Goal: Task Accomplishment & Management: Use online tool/utility

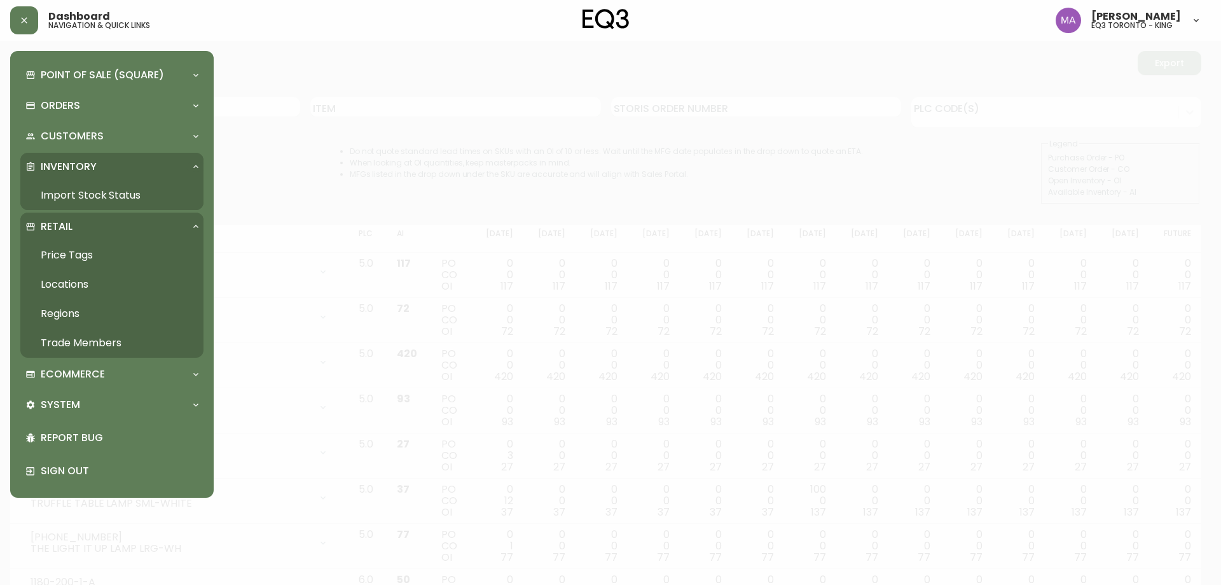
click at [188, 229] on div at bounding box center [196, 226] width 20 height 10
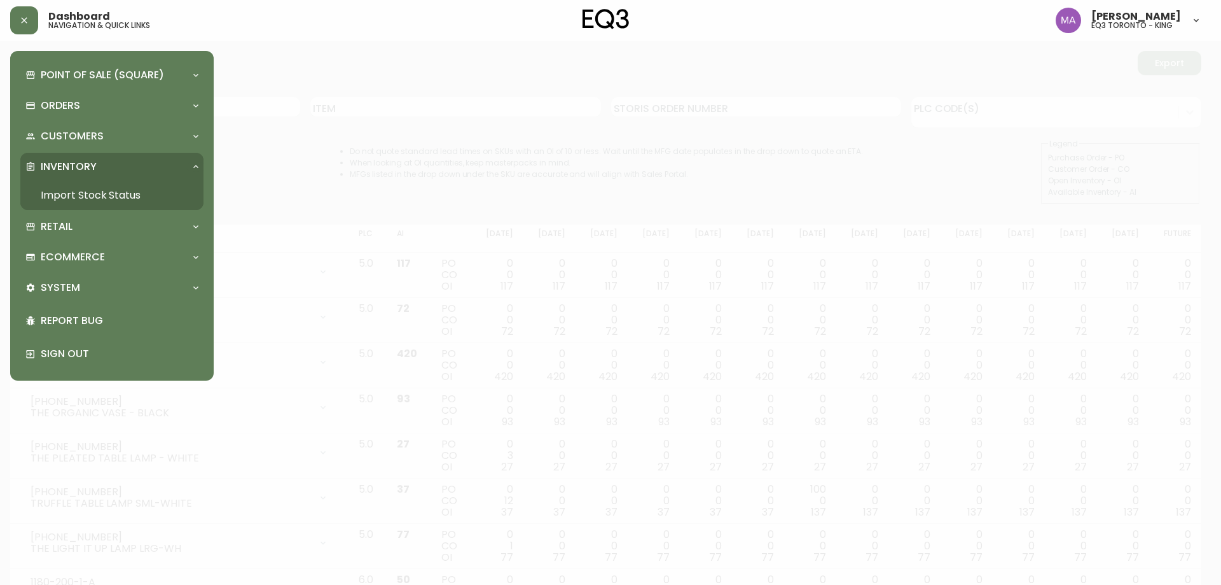
click at [189, 158] on div "Inventory" at bounding box center [111, 167] width 183 height 28
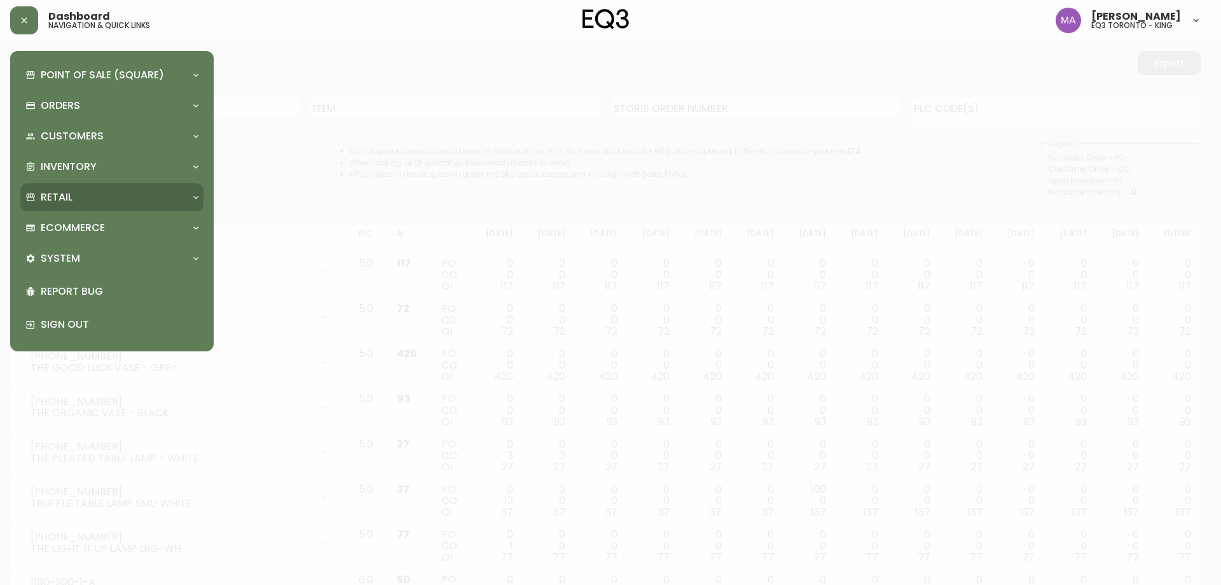
click at [149, 187] on div "Retail" at bounding box center [111, 197] width 183 height 28
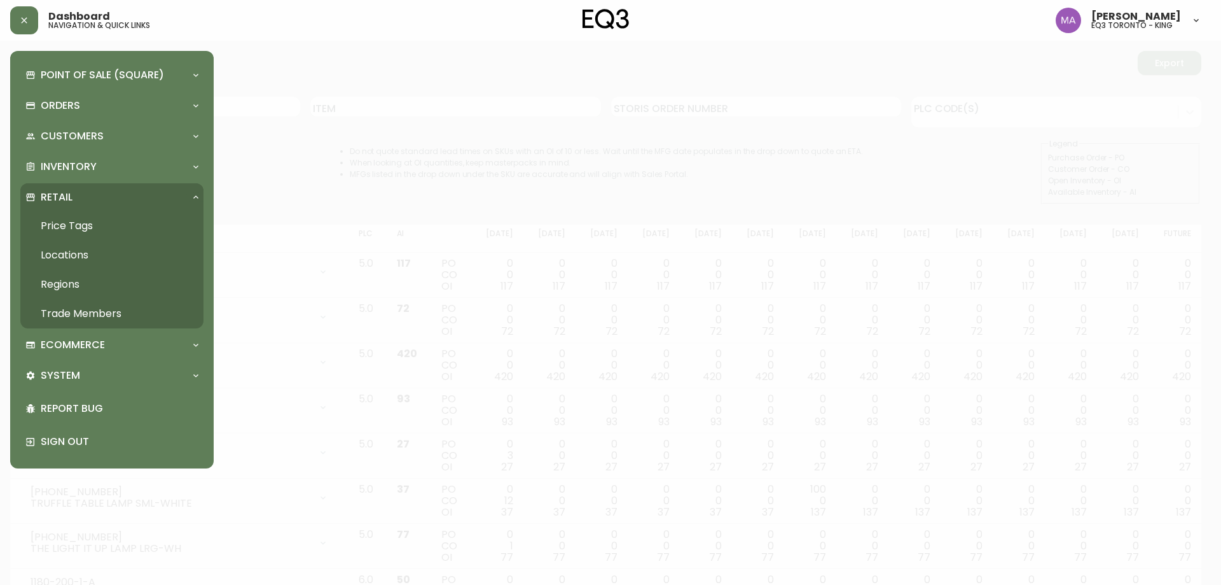
click at [85, 221] on link "Price Tags" at bounding box center [111, 225] width 183 height 29
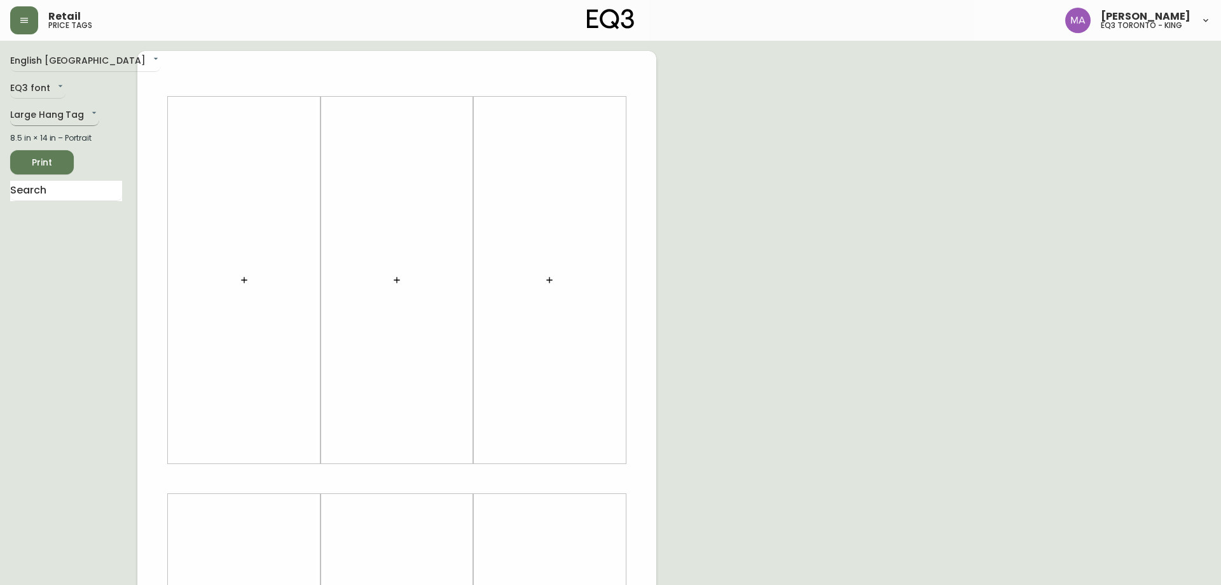
click at [90, 115] on body "Retail price tags [PERSON_NAME] eq3 [GEOGRAPHIC_DATA] - king English Canada en_…" at bounding box center [610, 453] width 1221 height 906
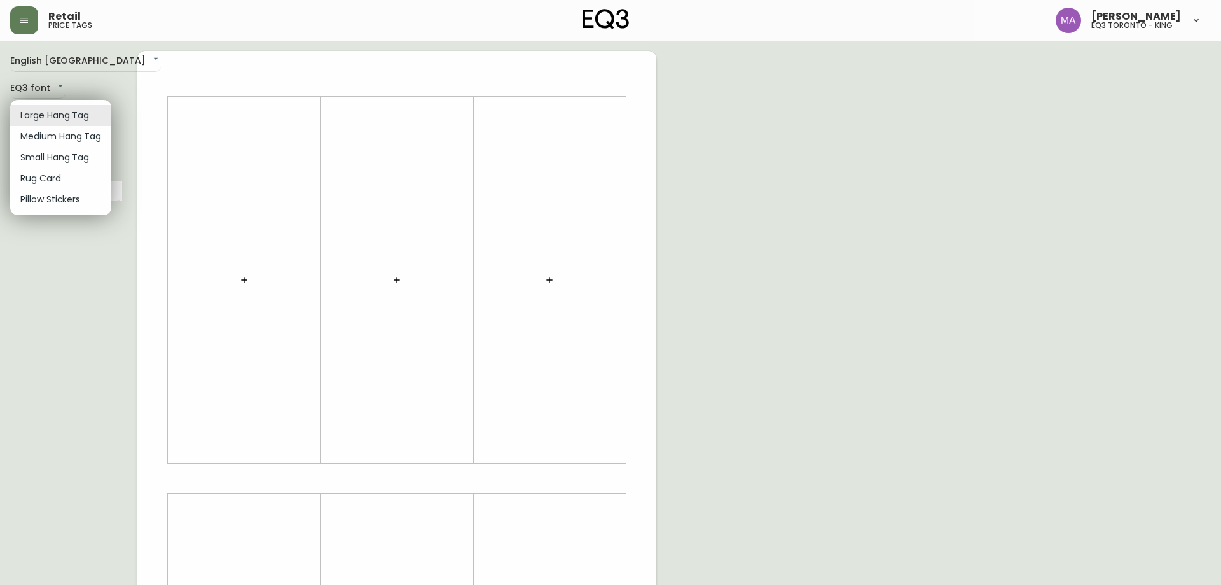
click at [43, 183] on li "Rug Card" at bounding box center [60, 178] width 101 height 21
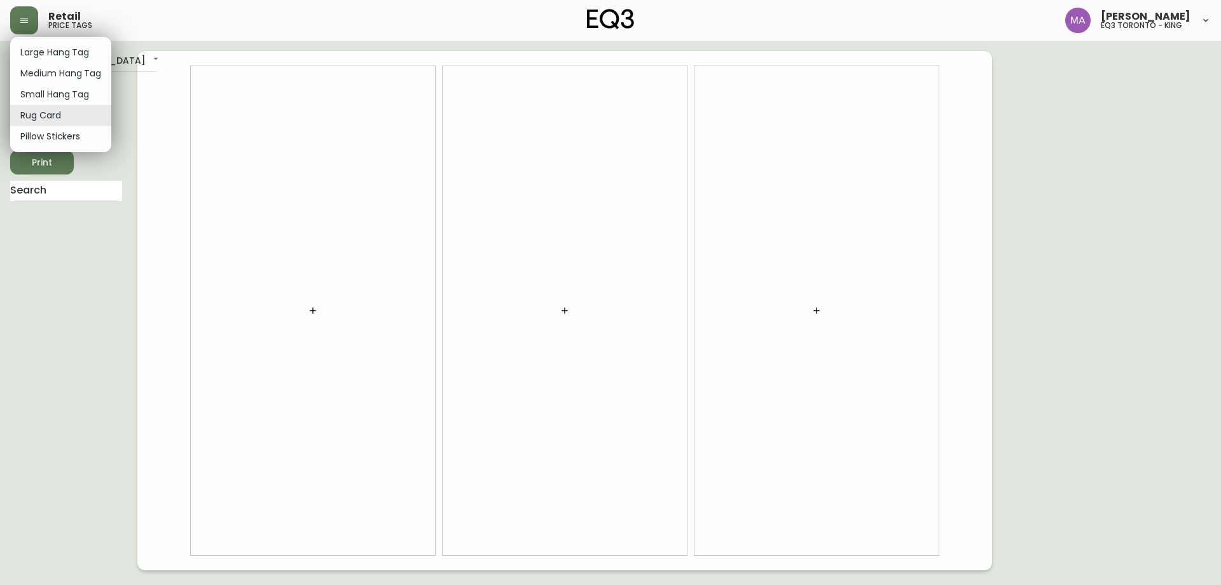
click at [61, 117] on body "Retail price tags [PERSON_NAME] eq3 [GEOGRAPHIC_DATA] - king English Canada en_…" at bounding box center [610, 285] width 1221 height 570
click at [66, 97] on li "Small Hang Tag" at bounding box center [60, 94] width 101 height 21
type input "small"
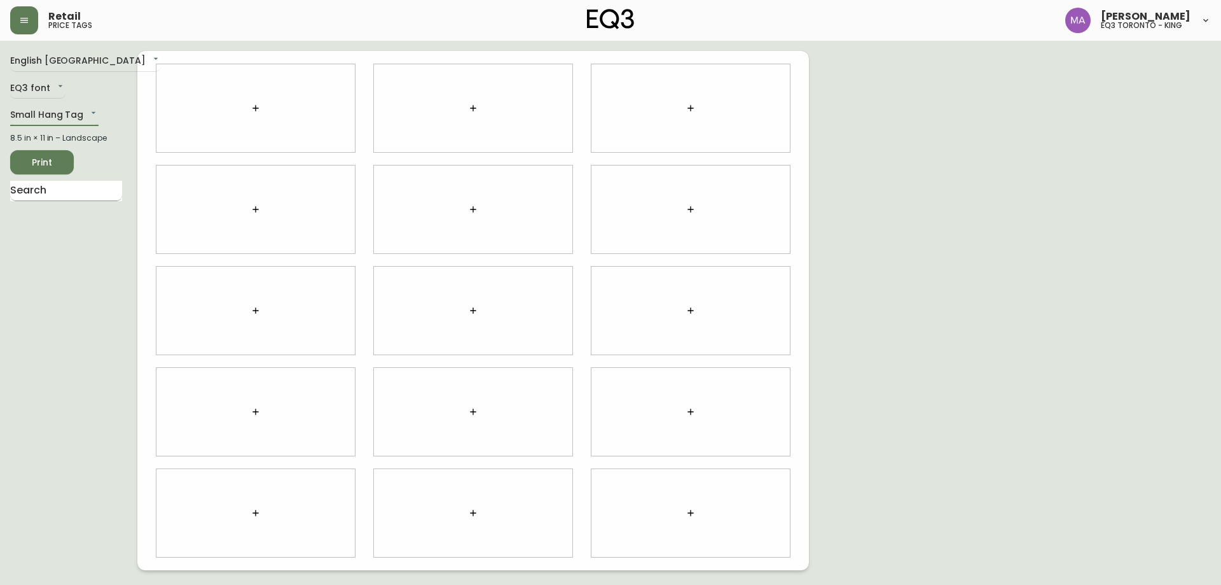
click at [59, 190] on input "text" at bounding box center [66, 191] width 112 height 20
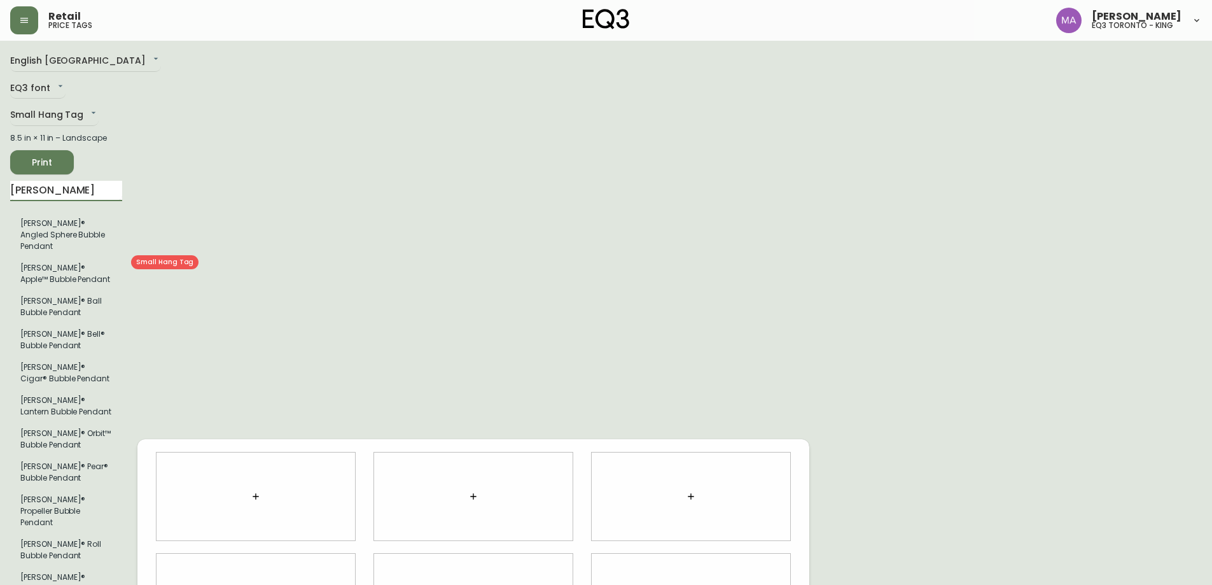
type input "[PERSON_NAME]"
click at [40, 268] on li "[PERSON_NAME]® Apple™ Bubble Pendant" at bounding box center [66, 273] width 112 height 33
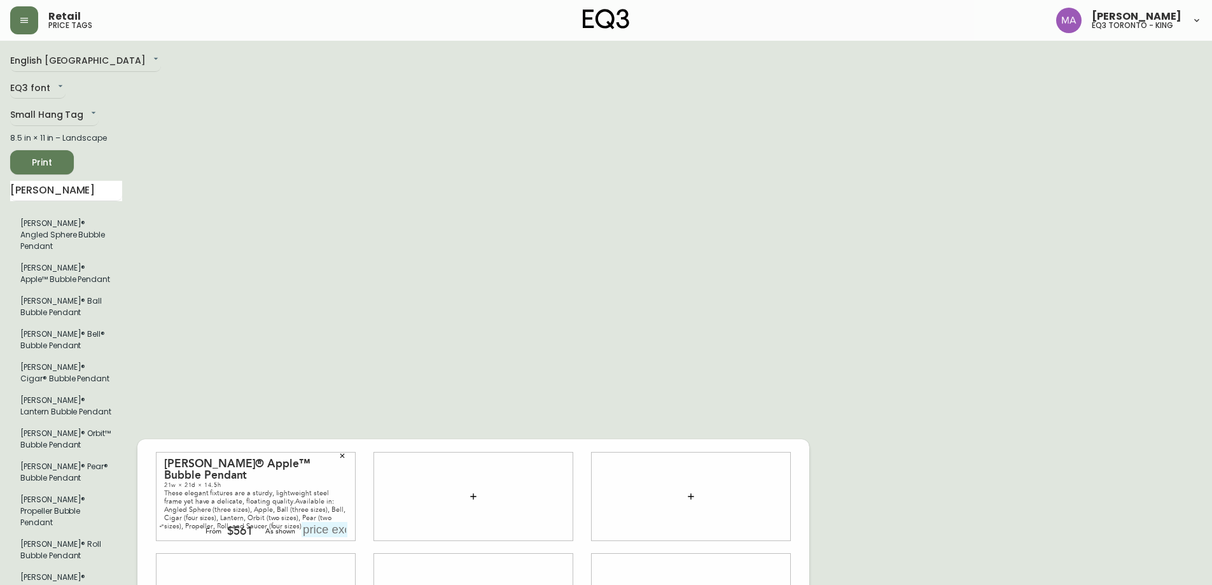
click at [246, 525] on div "$561" at bounding box center [239, 530] width 25 height 11
click at [252, 525] on div "$561" at bounding box center [239, 530] width 25 height 11
click at [165, 519] on button "button" at bounding box center [161, 525] width 13 height 13
click at [160, 527] on icon "button" at bounding box center [161, 529] width 5 height 5
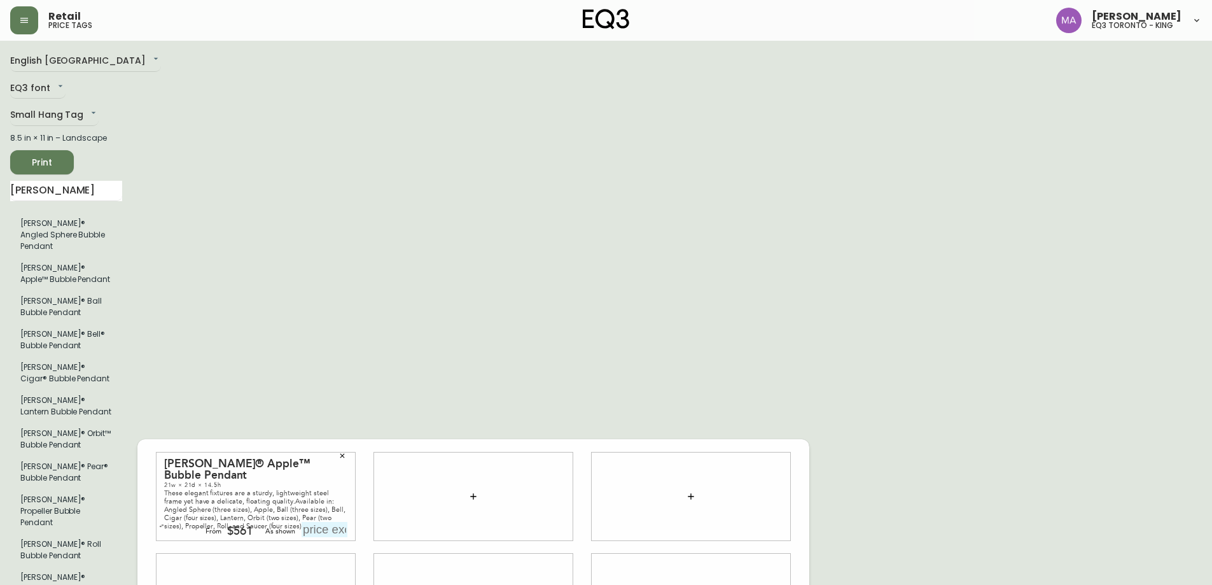
click at [338, 522] on input "text" at bounding box center [325, 529] width 46 height 15
click at [322, 522] on input "text" at bounding box center [325, 529] width 46 height 15
type input "$915"
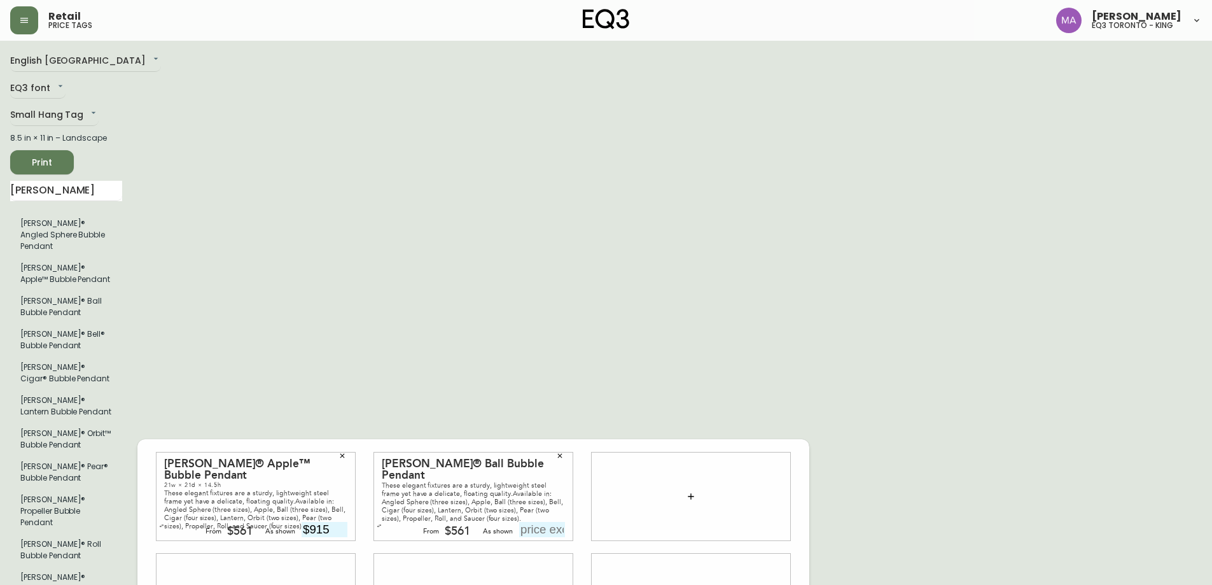
click at [541, 522] on input "text" at bounding box center [542, 529] width 46 height 15
type input "$630"
click at [342, 452] on icon "button" at bounding box center [342, 456] width 8 height 8
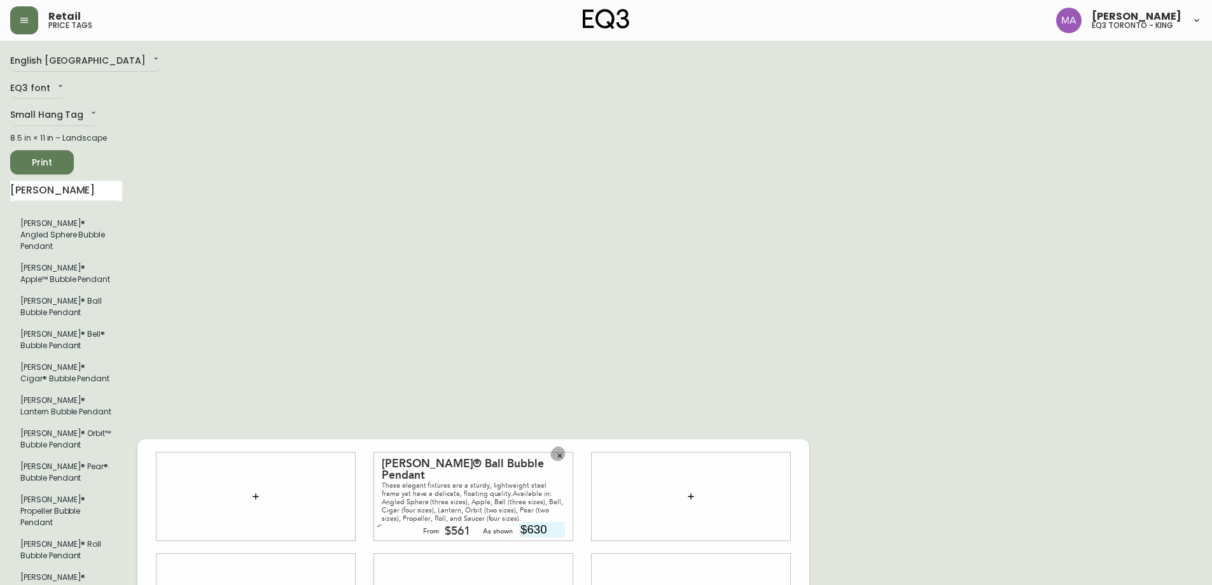
click at [561, 452] on icon "button" at bounding box center [560, 456] width 8 height 8
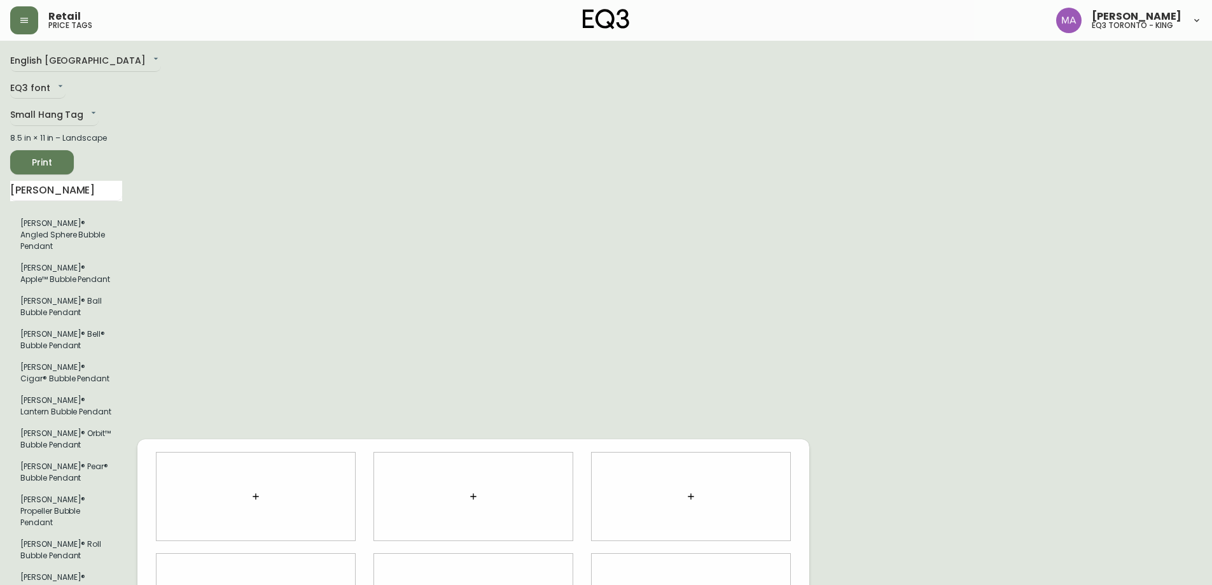
click at [258, 491] on icon "button" at bounding box center [256, 496] width 10 height 10
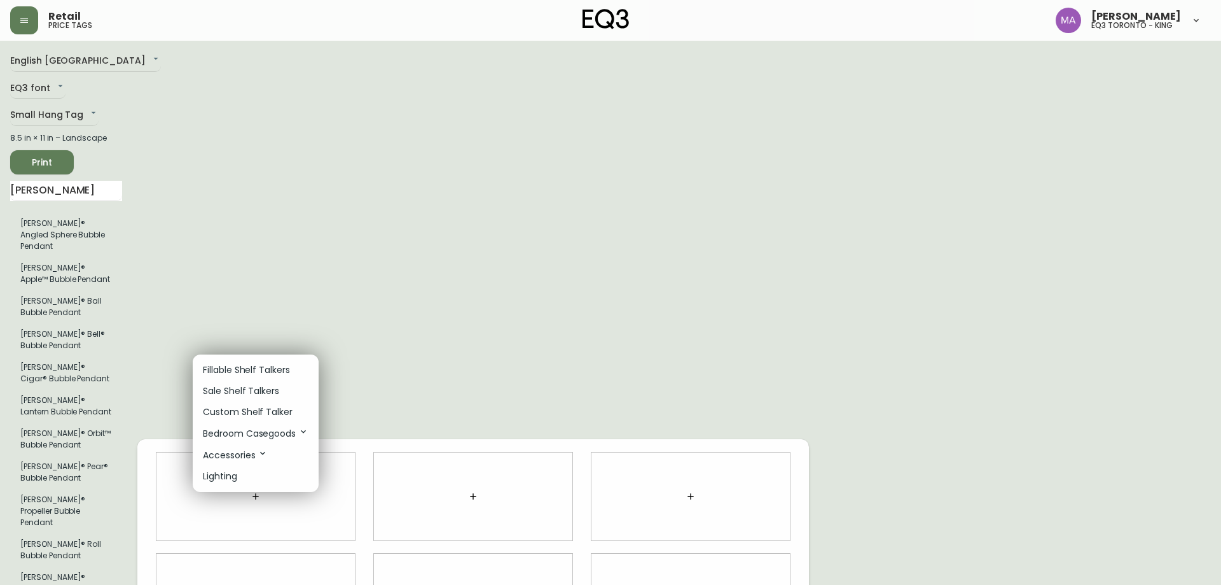
click at [228, 363] on li "Fillable Shelf Talkers" at bounding box center [256, 369] width 126 height 21
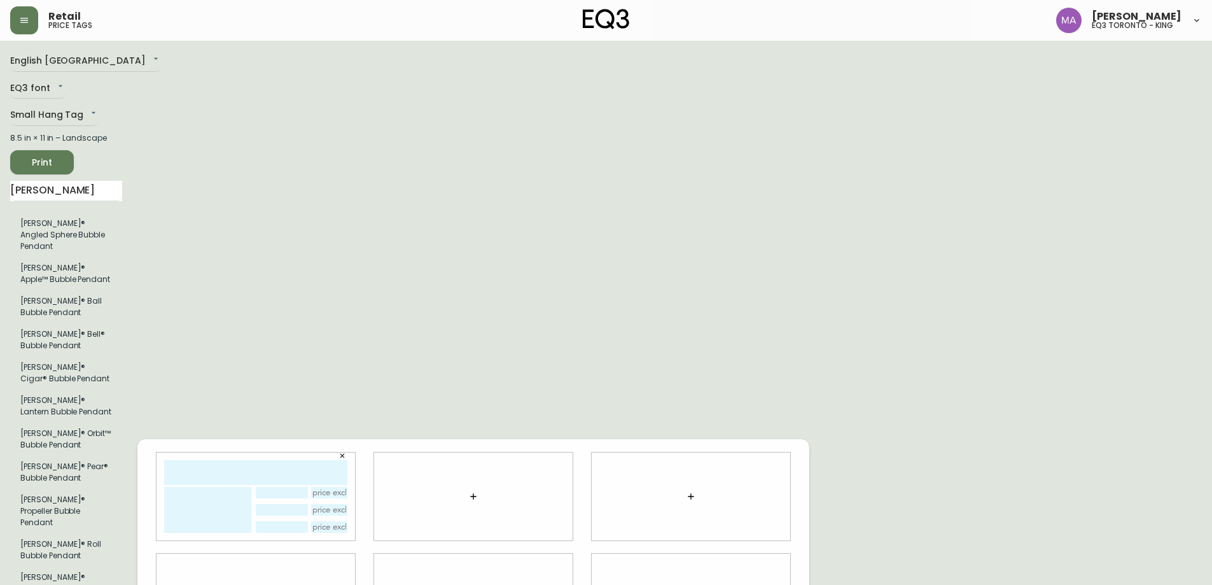
click at [236, 460] on input "text" at bounding box center [255, 472] width 183 height 25
type input "[PERSON_NAME] APPLE"
click at [342, 487] on input "text" at bounding box center [329, 492] width 37 height 11
type input "$930"
click at [498, 481] on div at bounding box center [473, 496] width 198 height 88
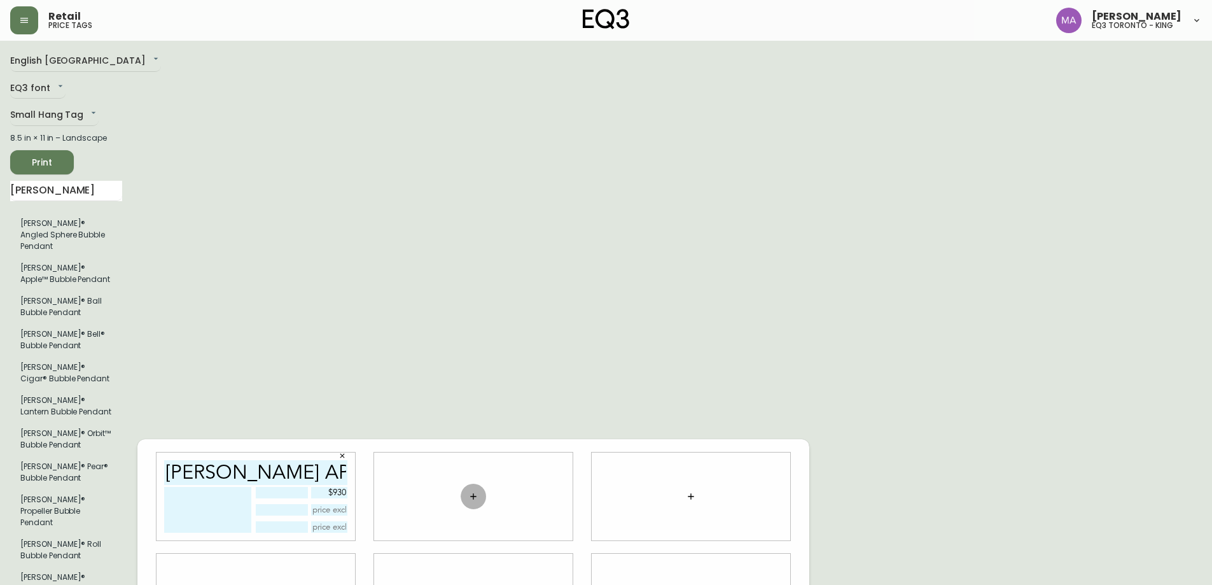
click at [473, 493] on icon "button" at bounding box center [473, 496] width 6 height 6
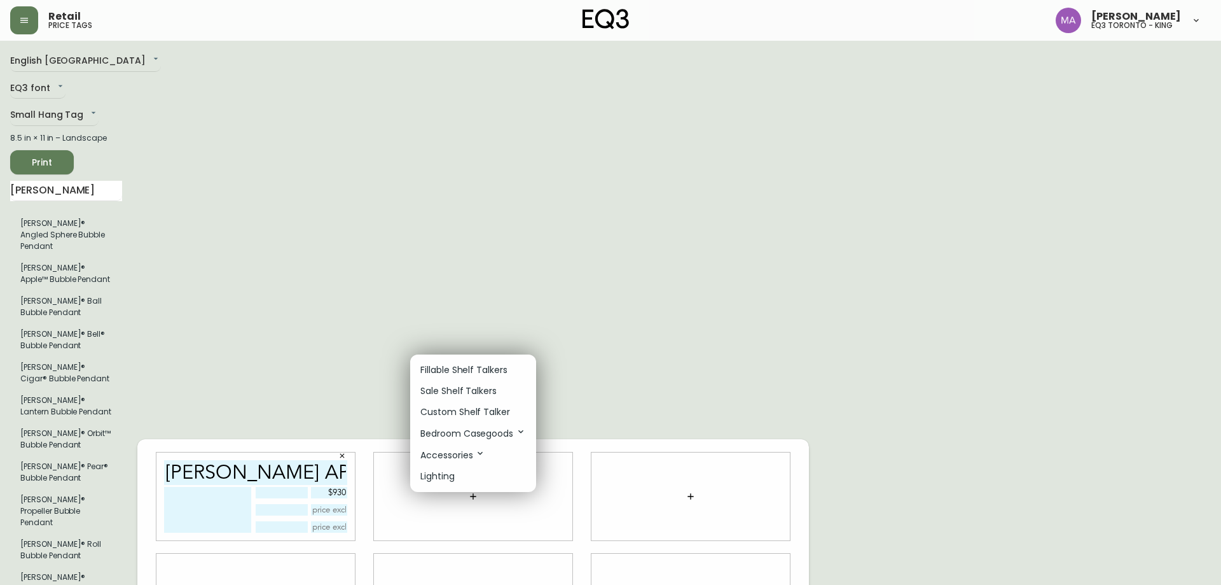
click at [461, 368] on p "Fillable Shelf Talkers" at bounding box center [463, 369] width 87 height 13
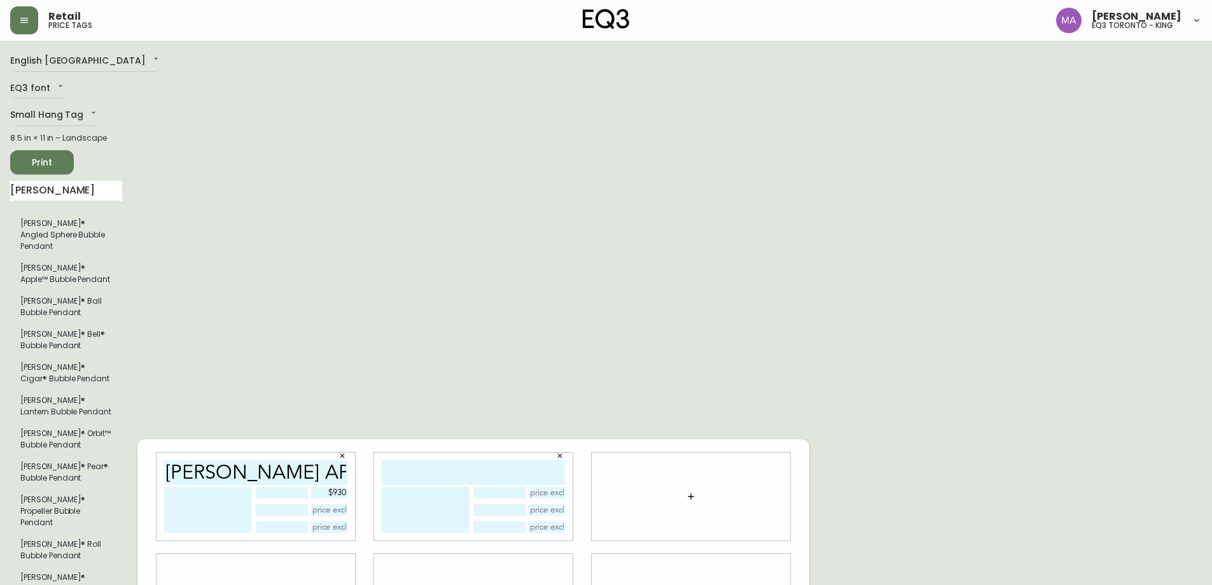
click at [455, 460] on input "text" at bounding box center [473, 472] width 183 height 25
type input "[PERSON_NAME]"
click at [694, 453] on div at bounding box center [691, 496] width 198 height 88
click at [539, 487] on input "text" at bounding box center [547, 492] width 37 height 11
click at [430, 487] on textarea at bounding box center [425, 510] width 87 height 46
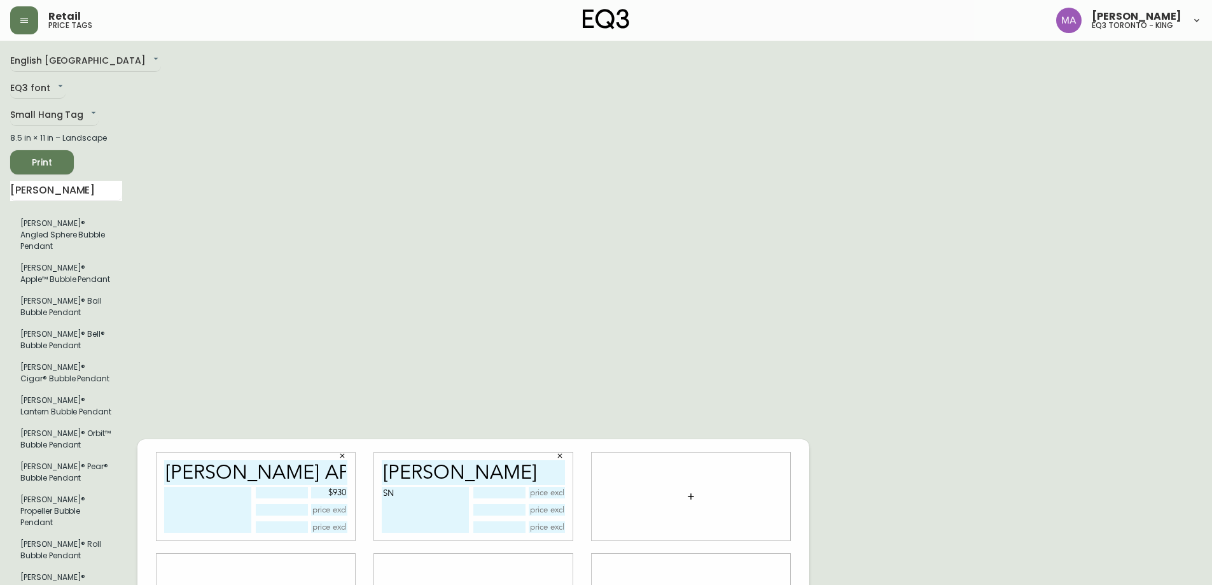
type textarea "S"
type textarea "CRISSCROSSS SMALL"
click at [545, 487] on input "text" at bounding box center [547, 492] width 37 height 11
type input "$630"
click at [751, 453] on div at bounding box center [691, 496] width 198 height 88
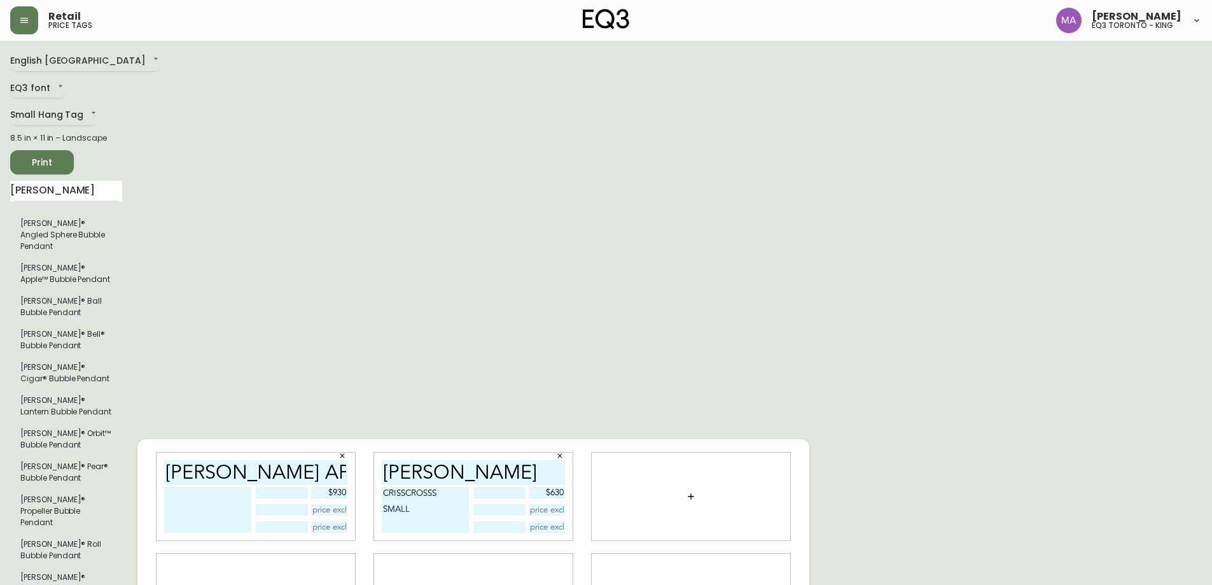
click at [697, 483] on button "button" at bounding box center [690, 495] width 25 height 25
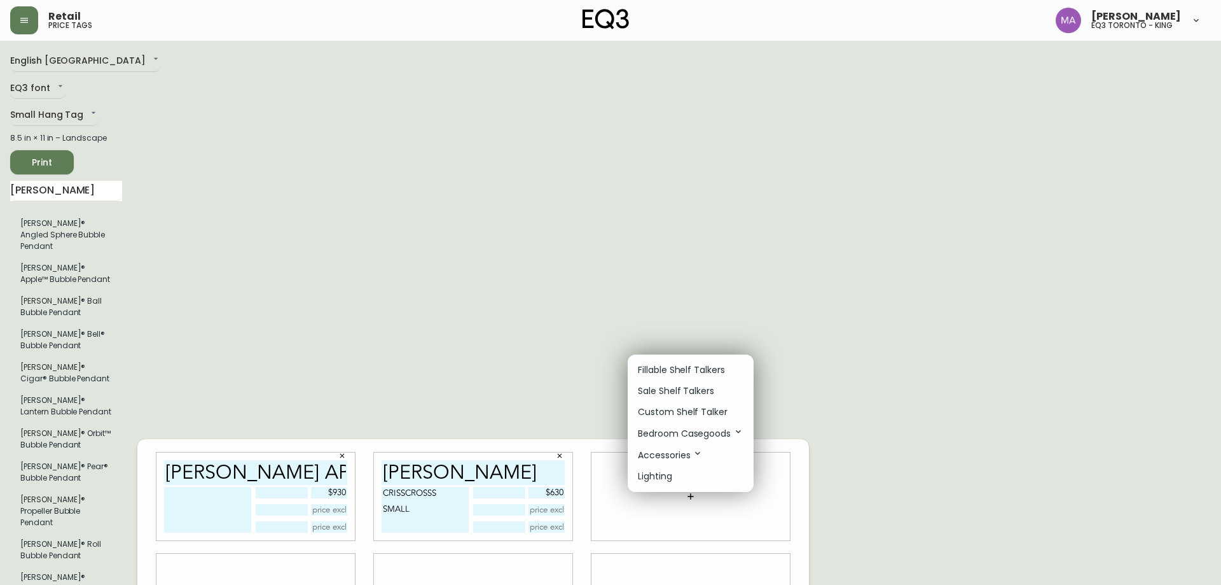
click at [671, 368] on p "Fillable Shelf Talkers" at bounding box center [681, 369] width 87 height 13
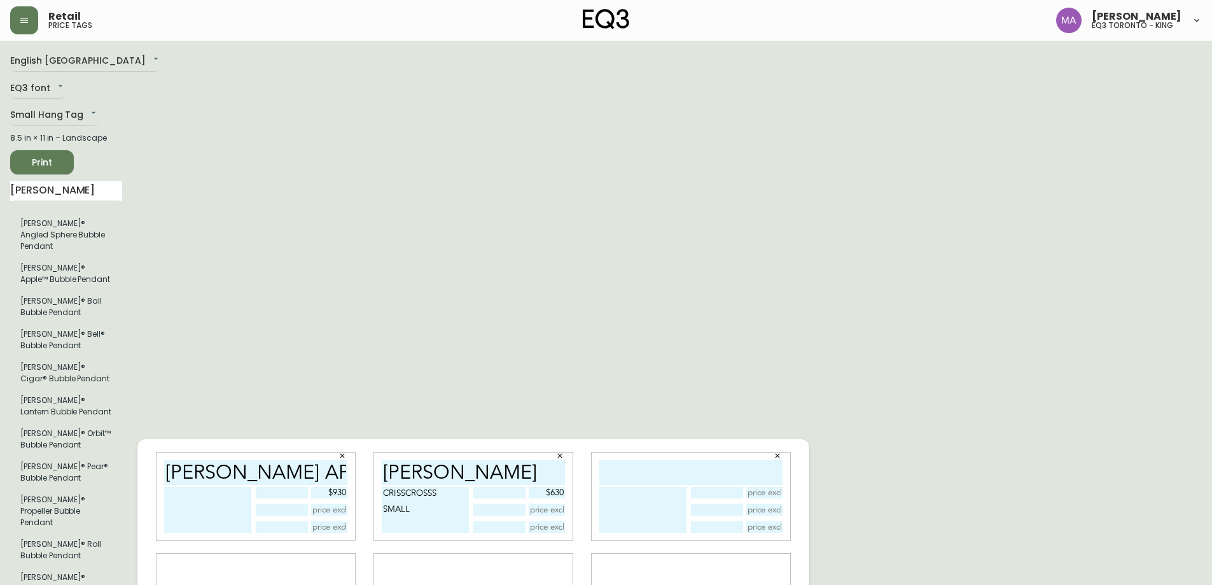
click at [700, 460] on input "text" at bounding box center [690, 472] width 183 height 25
type input "[PERSON_NAME]"
type textarea "MEDIUM"
click at [763, 487] on input "text" at bounding box center [764, 492] width 37 height 11
type input "$915"
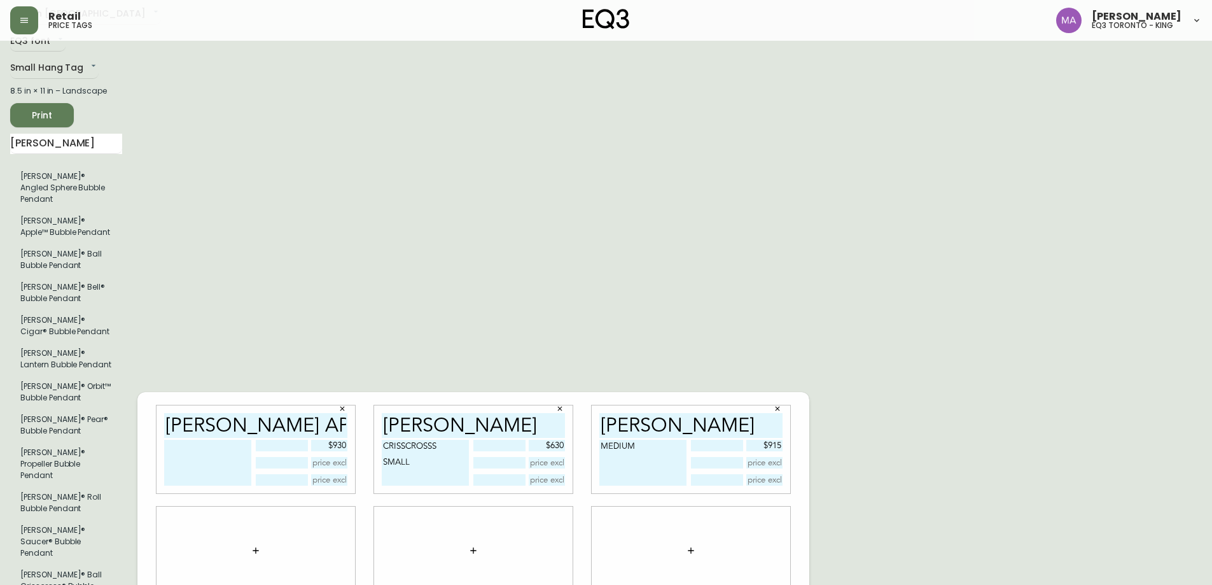
scroll to position [127, 0]
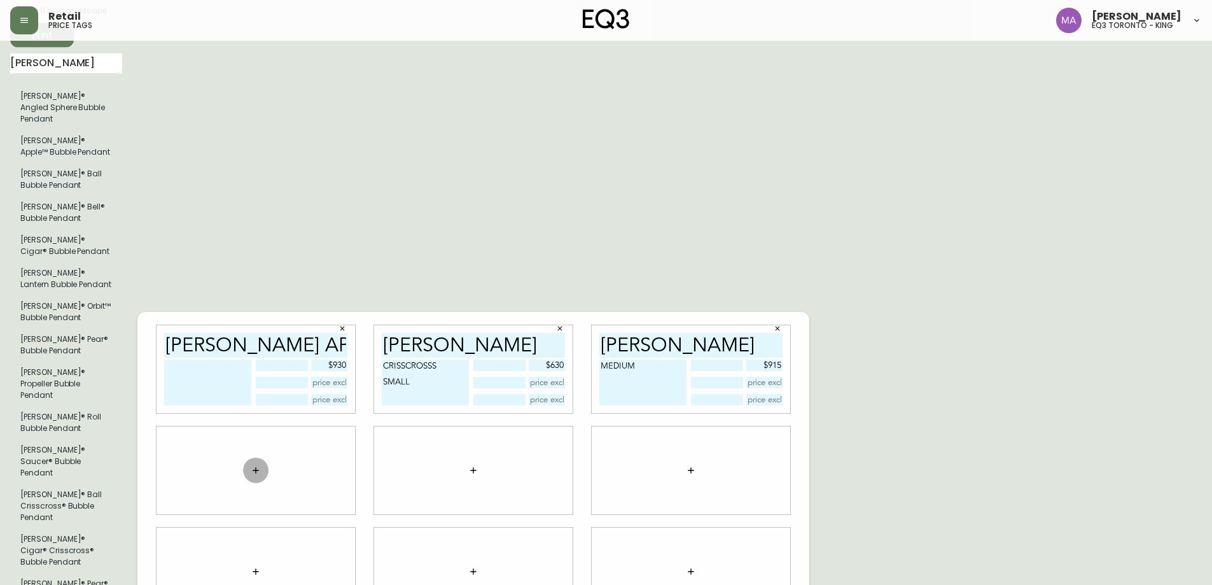
click at [254, 465] on icon "button" at bounding box center [256, 470] width 10 height 10
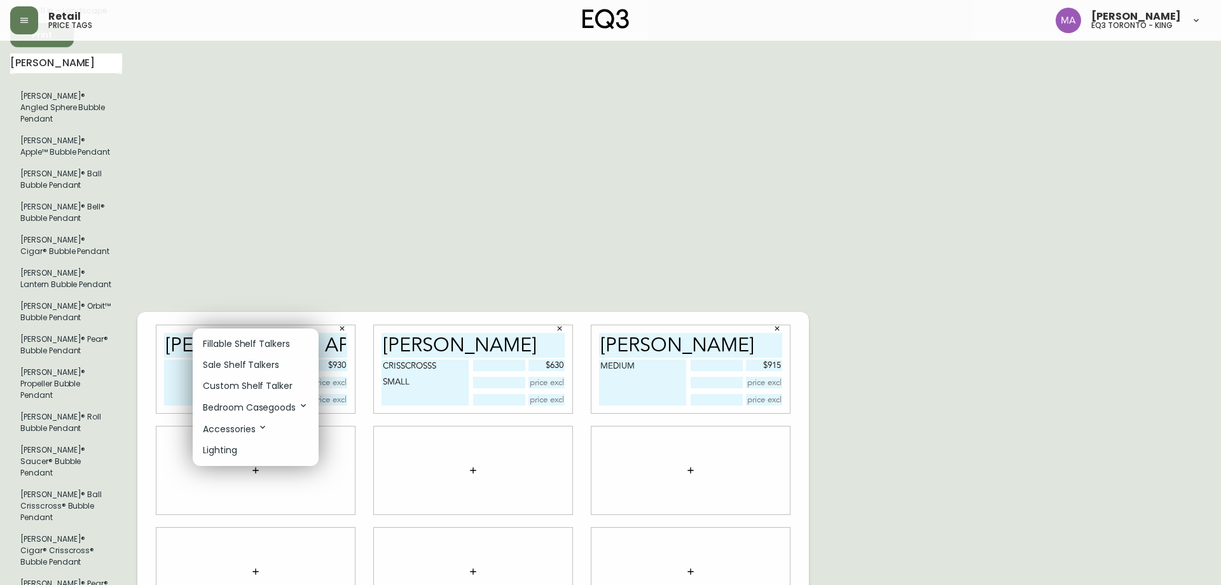
click at [281, 345] on p "Fillable Shelf Talkers" at bounding box center [246, 343] width 87 height 13
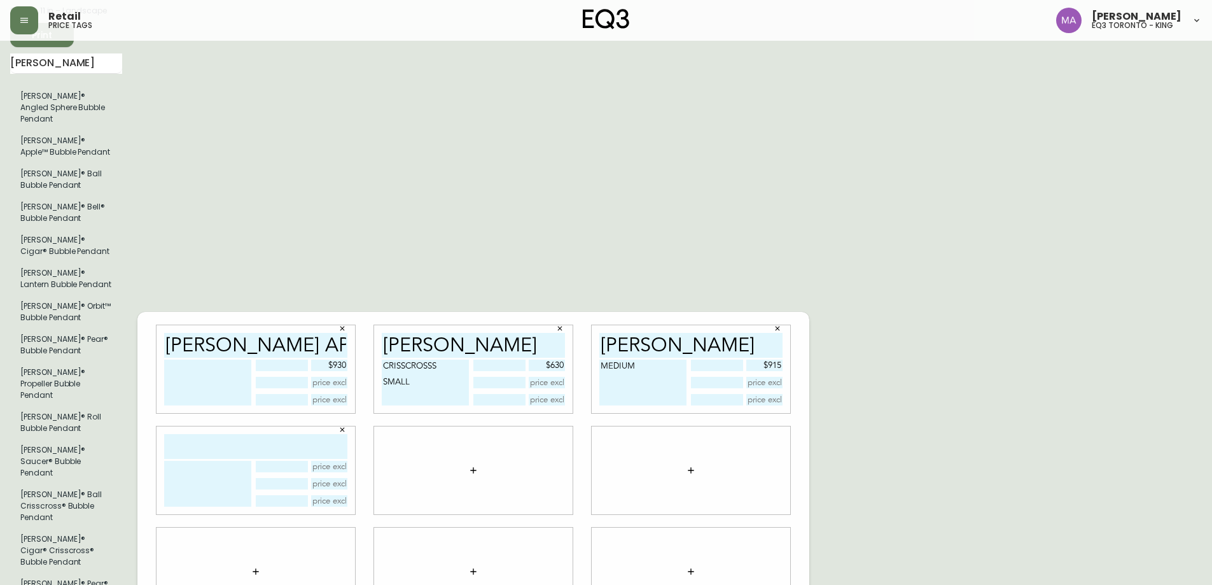
click at [261, 434] on input "text" at bounding box center [255, 446] width 183 height 25
type input "[PERSON_NAME]"
click at [244, 461] on textarea at bounding box center [207, 484] width 87 height 46
type textarea "MEDIUM"
click at [338, 461] on input "text" at bounding box center [329, 466] width 37 height 11
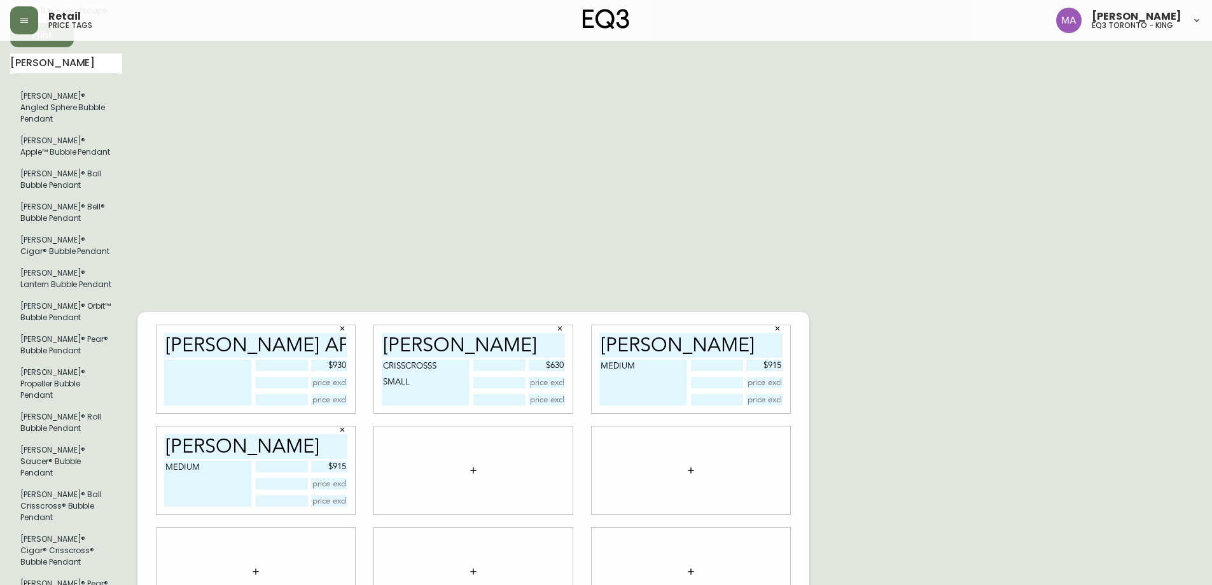
type input "$915"
click at [948, 379] on div "English Canada en_CA EQ3 font EQ3 Small Hang Tag small 8.5 in × 11 in – Landsca…" at bounding box center [605, 571] width 1191 height 1295
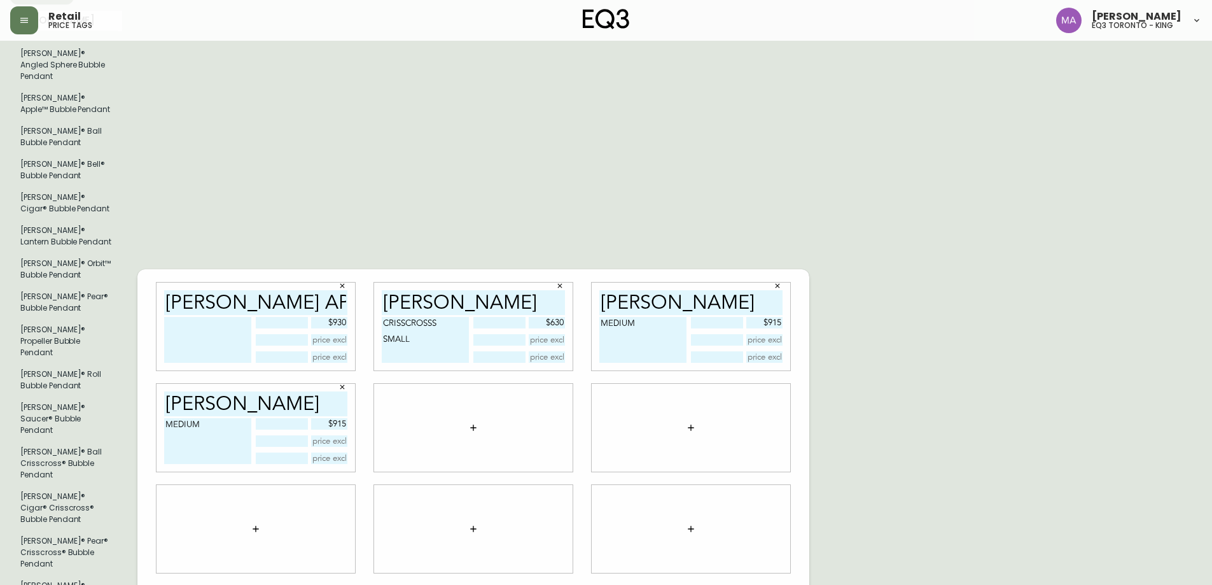
scroll to position [191, 0]
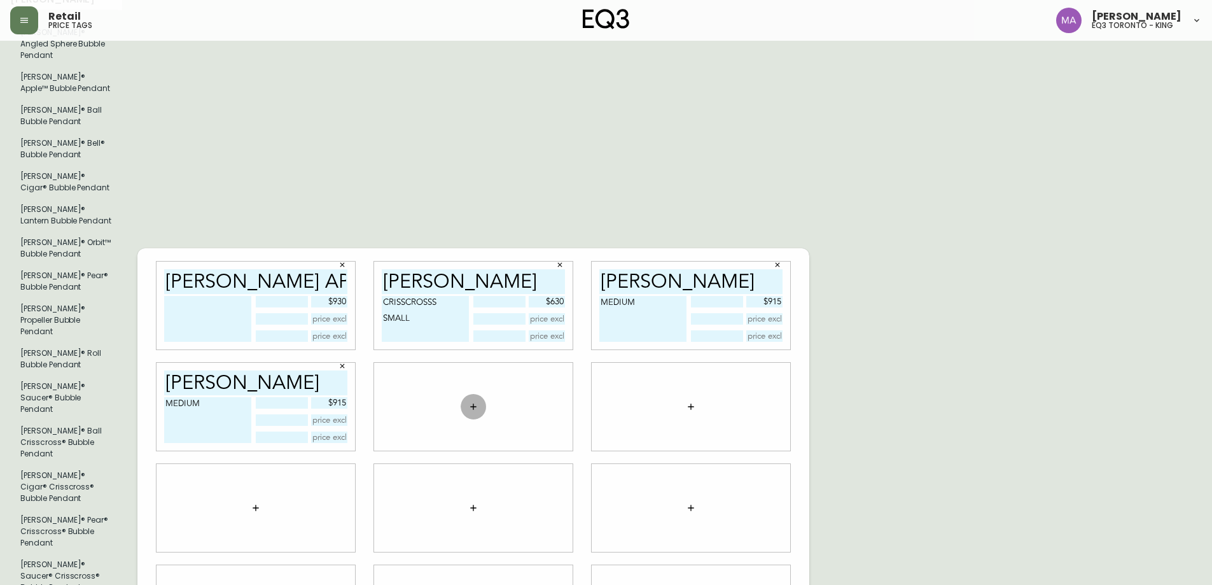
click at [476, 401] on icon "button" at bounding box center [473, 406] width 10 height 10
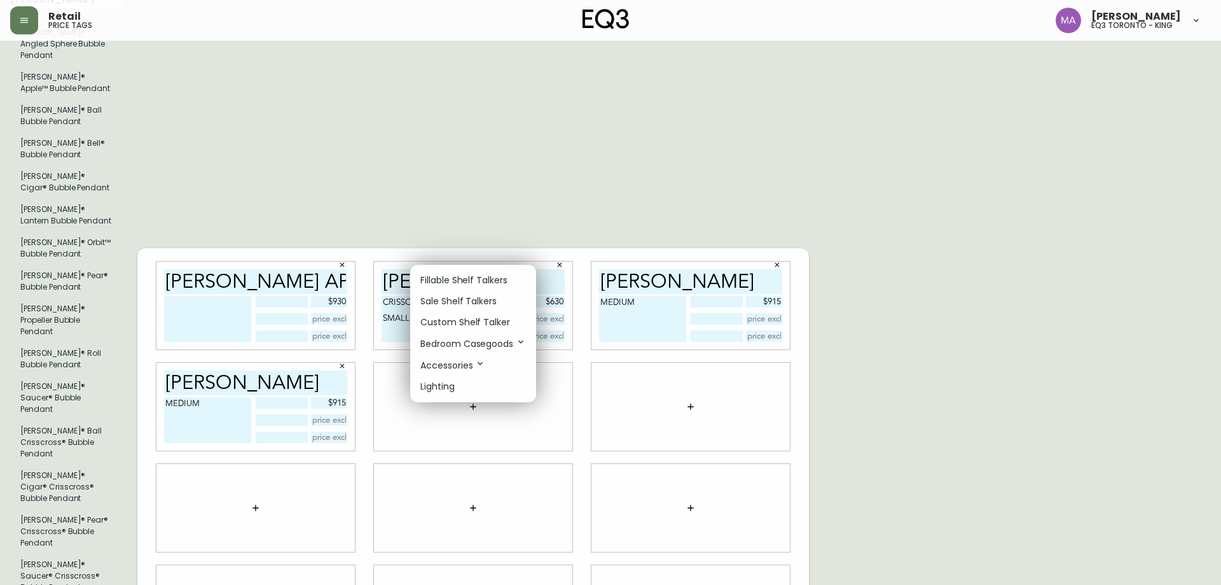
click at [461, 279] on p "Fillable Shelf Talkers" at bounding box center [463, 280] width 87 height 13
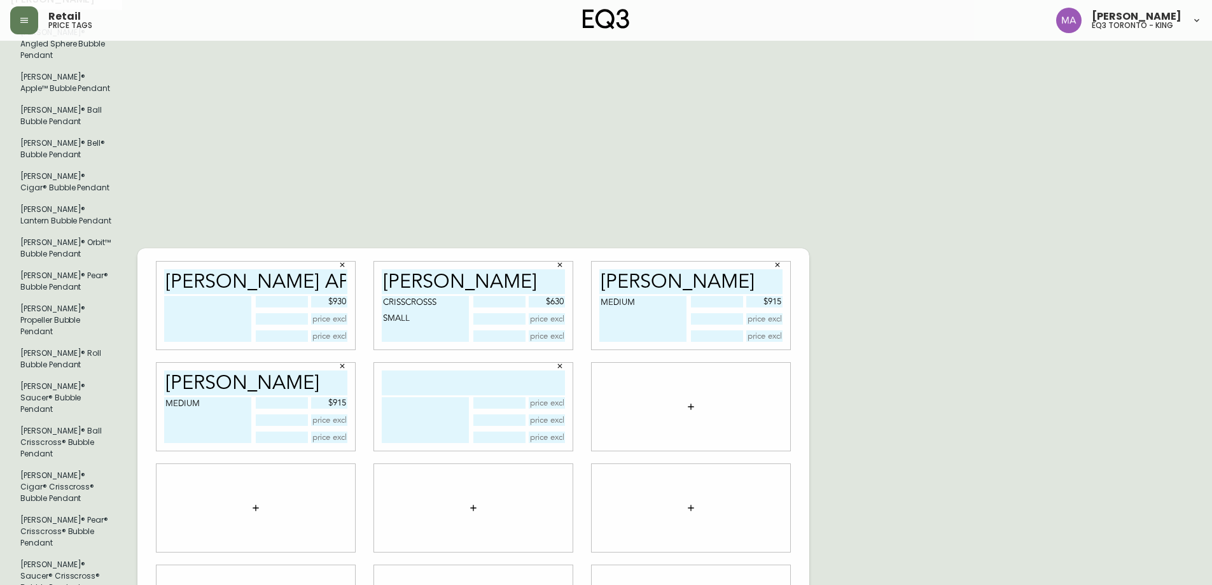
click at [462, 370] on input "text" at bounding box center [473, 382] width 183 height 25
type input "[PERSON_NAME]"
click at [451, 397] on textarea at bounding box center [425, 420] width 87 height 46
type textarea "CRISSCROSS SMALL"
click at [1057, 318] on div "English Canada en_CA EQ3 font EQ3 Small Hang Tag small 8.5 in × 11 in – Landsca…" at bounding box center [605, 507] width 1191 height 1295
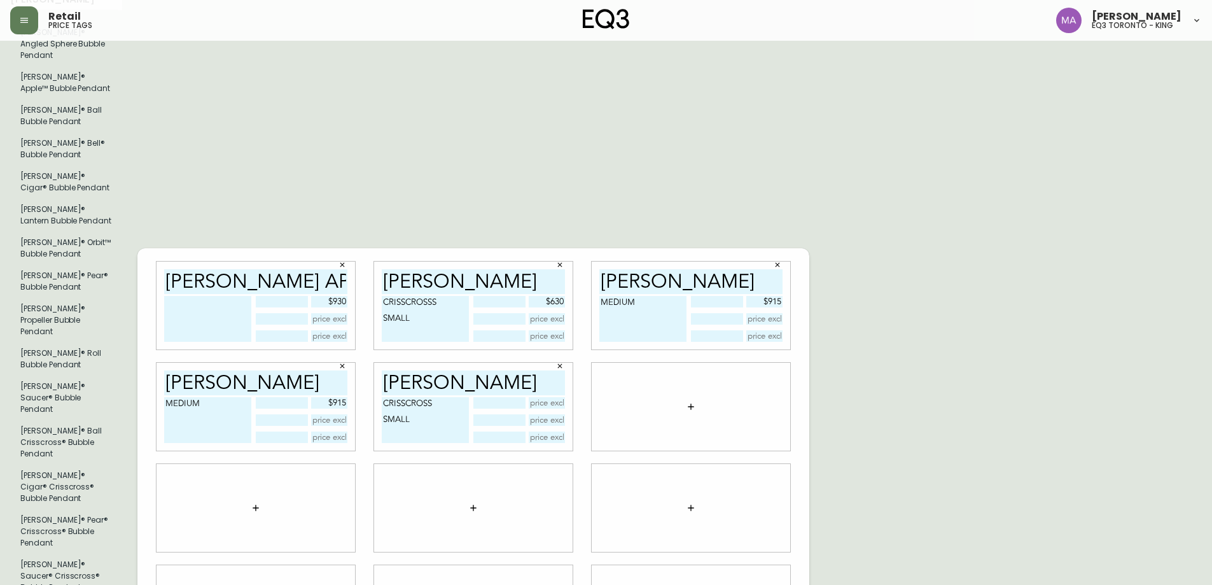
click at [558, 397] on input "text" at bounding box center [547, 402] width 37 height 11
type input "$630"
click at [1004, 384] on div "English Canada en_CA EQ3 font EQ3 Small Hang Tag small 8.5 in × 11 in – Landsca…" at bounding box center [605, 507] width 1191 height 1295
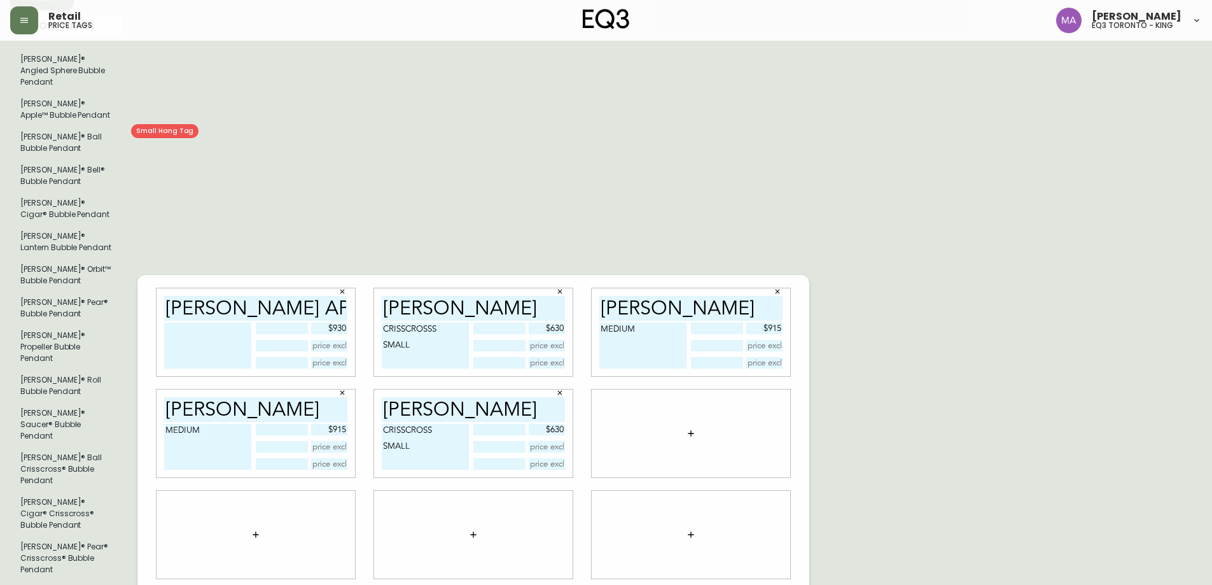
scroll to position [0, 0]
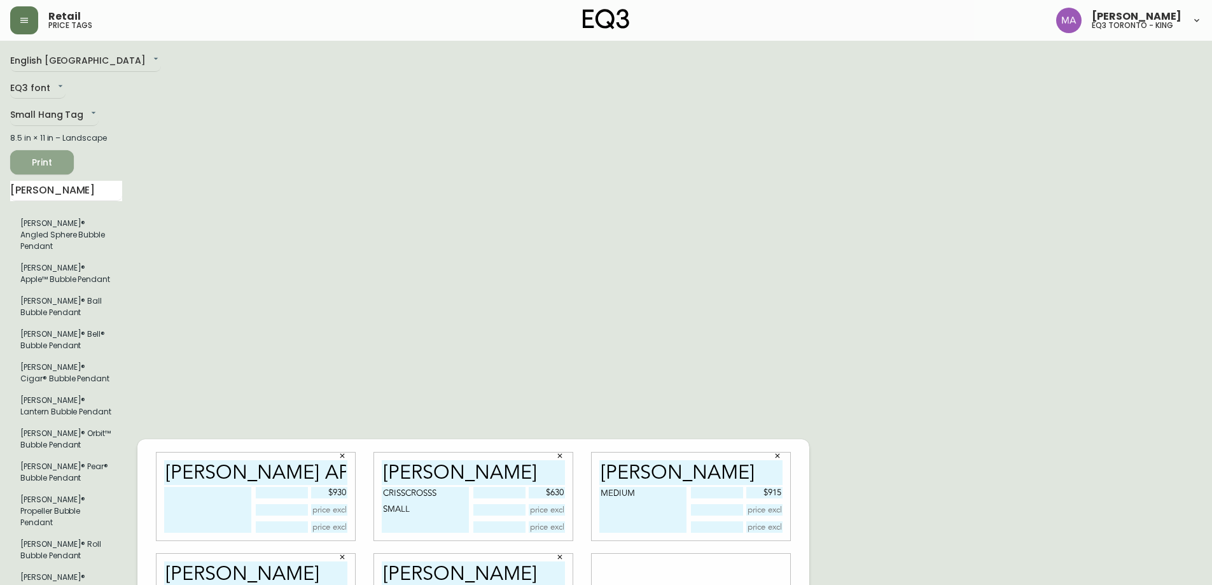
click at [27, 170] on span "Print" at bounding box center [41, 163] width 43 height 16
click at [29, 16] on button "button" at bounding box center [24, 20] width 28 height 28
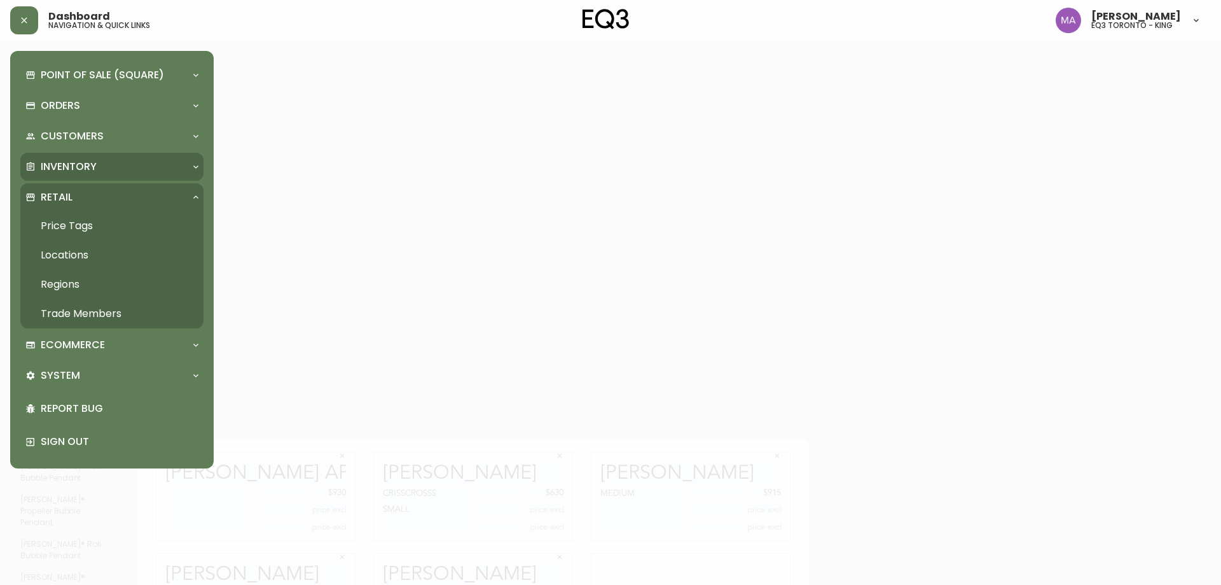
click at [81, 164] on p "Inventory" at bounding box center [69, 167] width 56 height 14
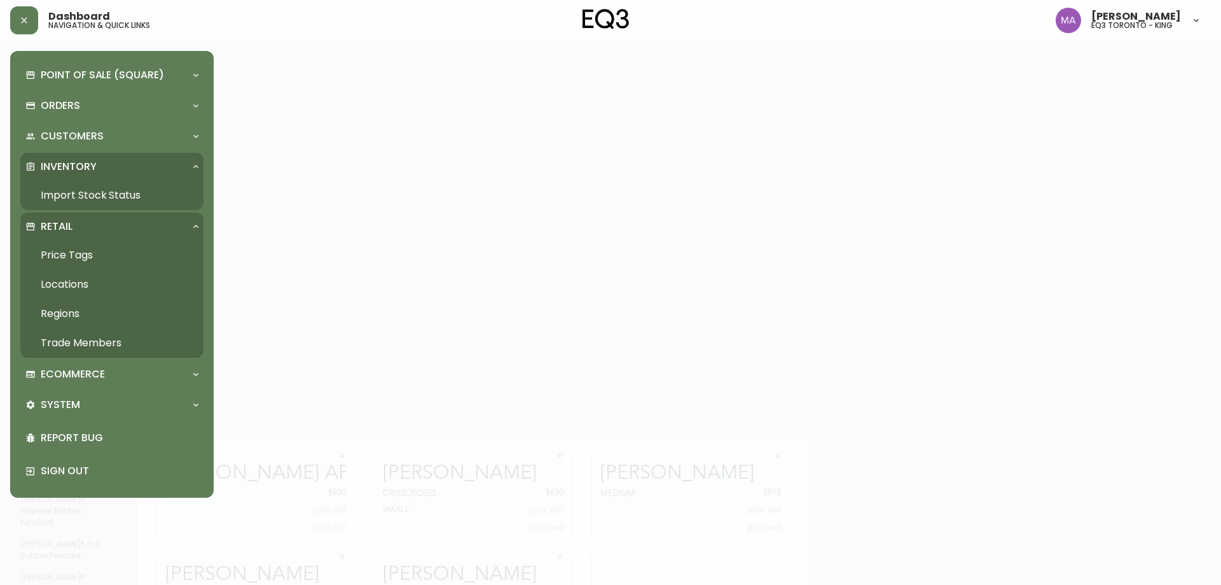
click at [88, 188] on link "Import Stock Status" at bounding box center [111, 195] width 183 height 29
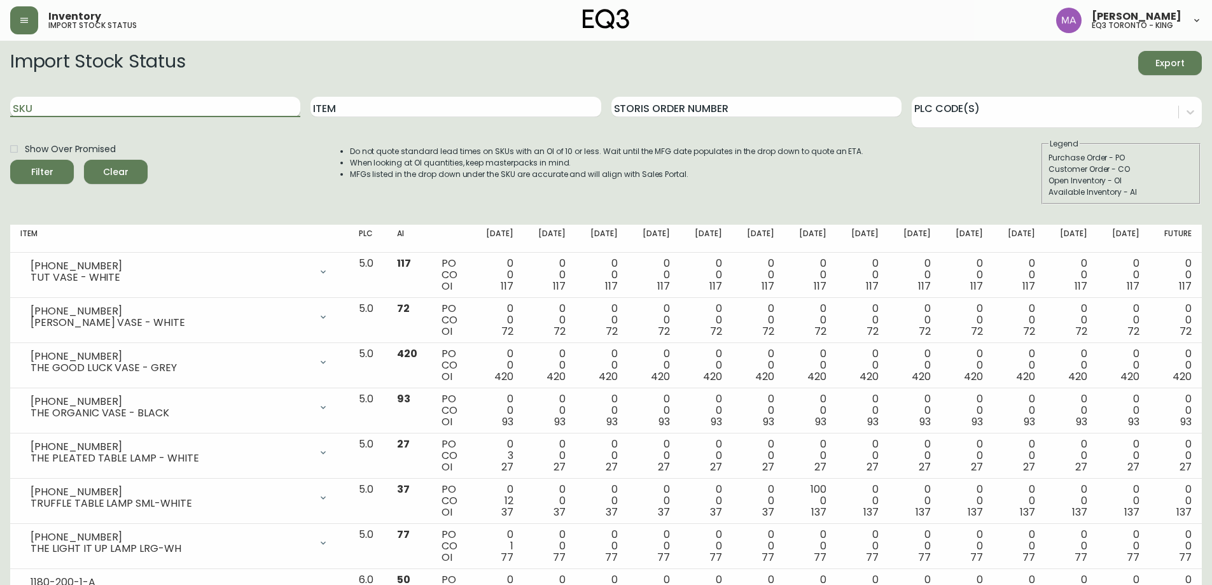
click at [174, 104] on input "SKU" at bounding box center [155, 107] width 290 height 20
paste input "7060-313-49-B"
click at [10, 160] on button "Filter" at bounding box center [42, 172] width 64 height 24
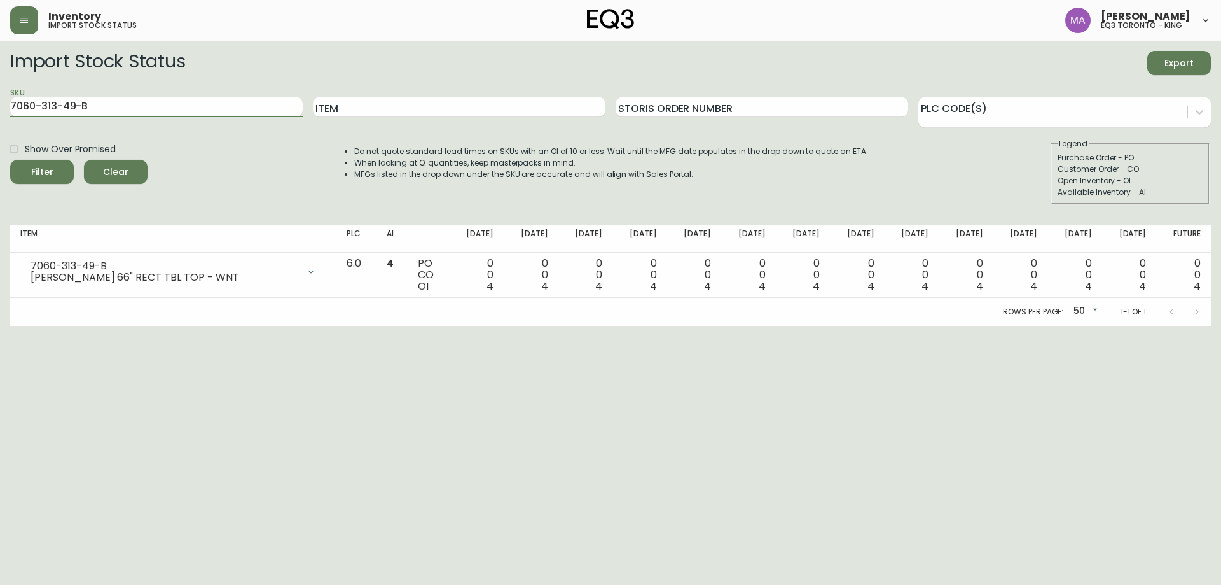
drag, startPoint x: 104, startPoint y: 109, endPoint x: 0, endPoint y: 122, distance: 104.5
click at [0, 125] on main "Import Stock Status Export SKU 7060-313-49-B Item Storis Order Number PLC Code(…" at bounding box center [610, 183] width 1221 height 285
paste input "00-0-A"
type input "7060-300-0-A"
click at [10, 160] on button "Filter" at bounding box center [42, 172] width 64 height 24
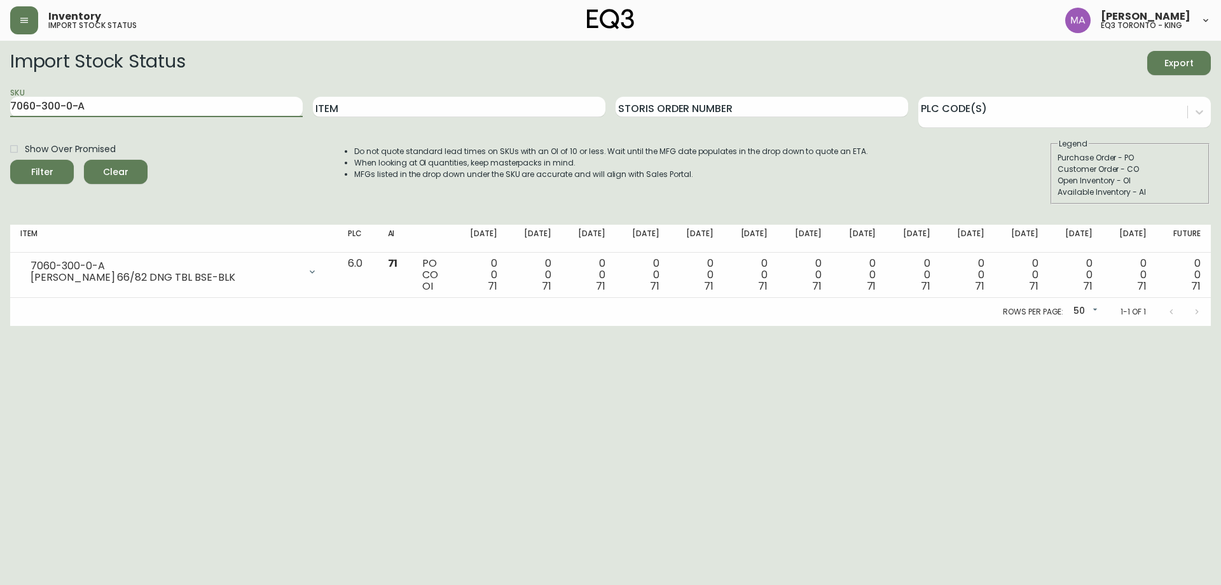
click at [509, 326] on html "Inventory import stock status [PERSON_NAME] eq3 [GEOGRAPHIC_DATA] - king Import…" at bounding box center [610, 163] width 1221 height 326
click at [1107, 326] on html "Inventory import stock status [PERSON_NAME] eq3 [GEOGRAPHIC_DATA] - king Import…" at bounding box center [610, 163] width 1221 height 326
